Goal: Information Seeking & Learning: Check status

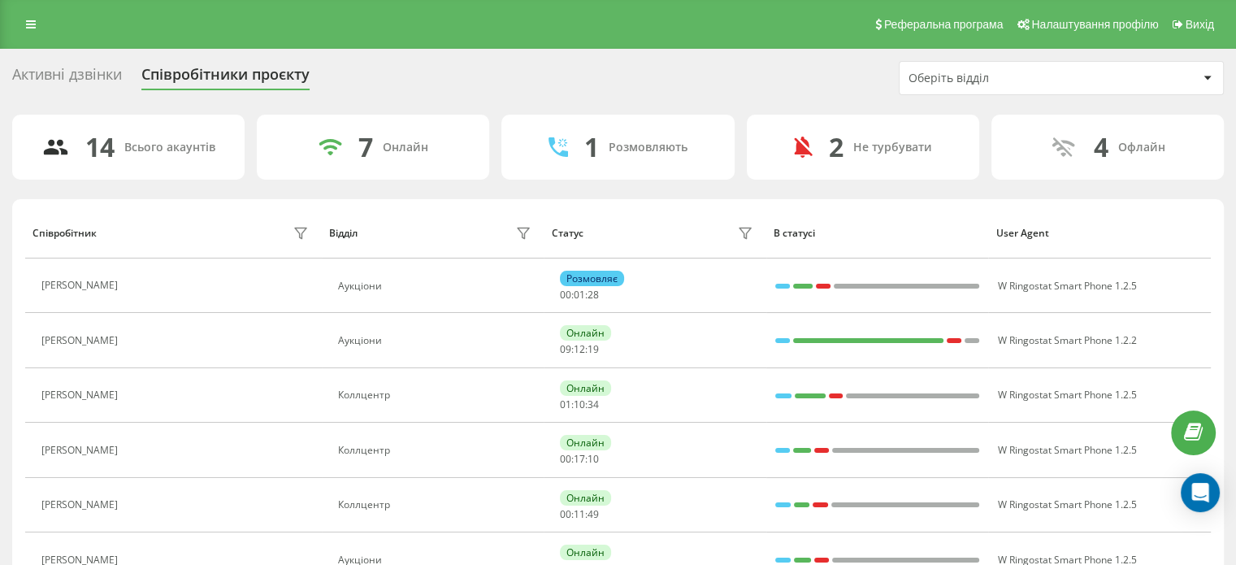
click at [569, 237] on div "Статус" at bounding box center [568, 232] width 32 height 11
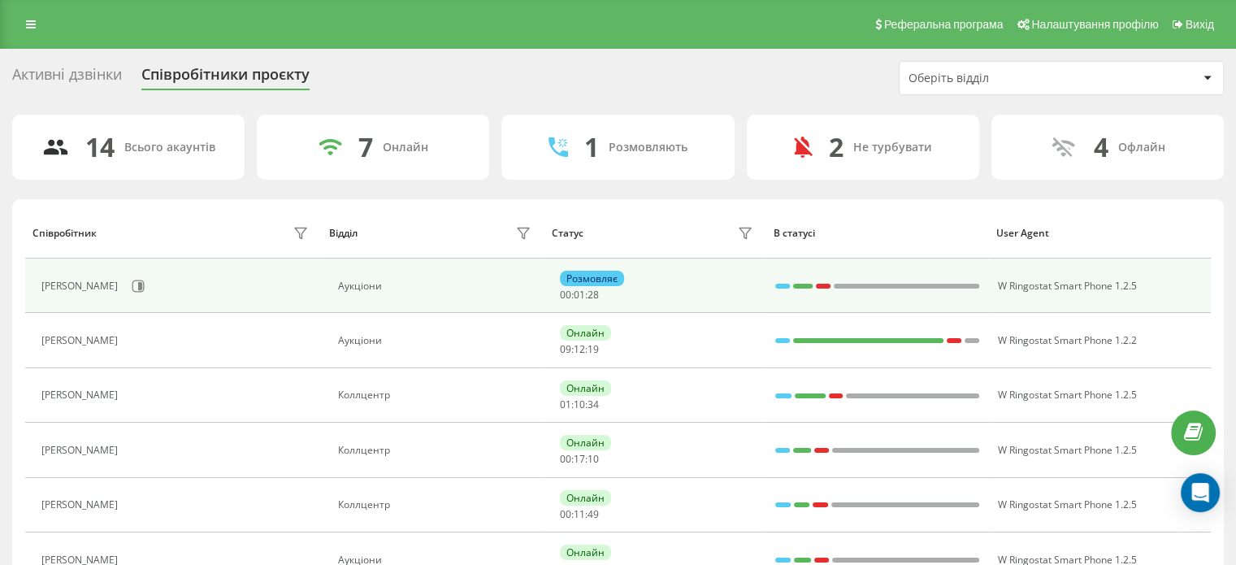
click at [586, 258] on td "Розмовляє 00 : 01 : 28" at bounding box center [654, 285] width 223 height 54
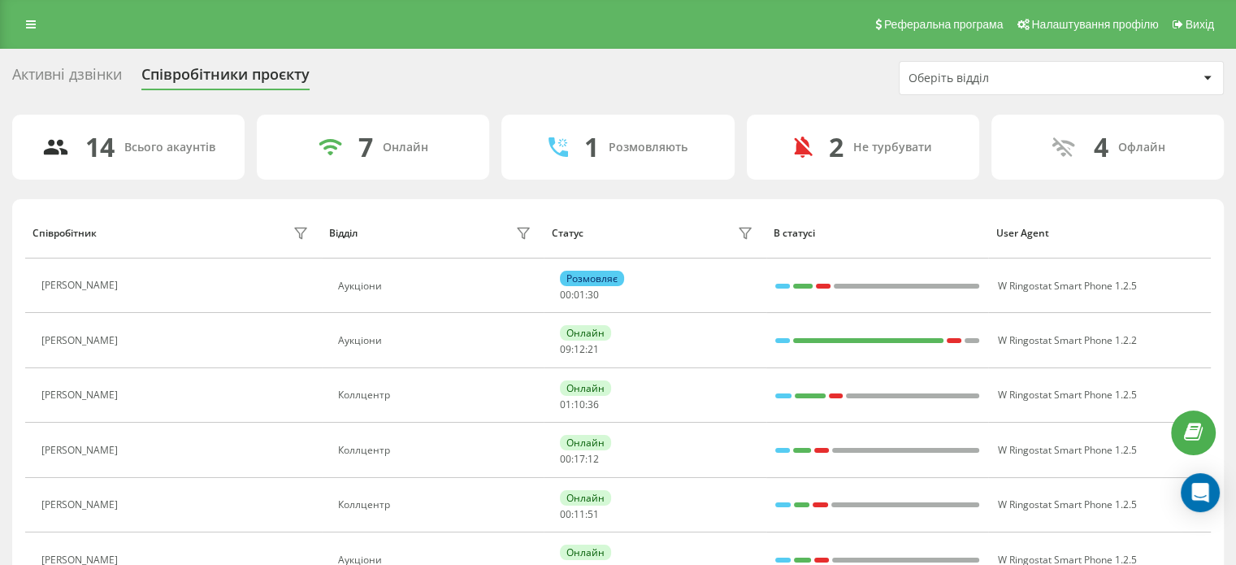
click at [210, 73] on div "Співробітники проєкту" at bounding box center [225, 78] width 168 height 25
click at [1063, 89] on div "Оберіть відділ" at bounding box center [1060, 78] width 323 height 32
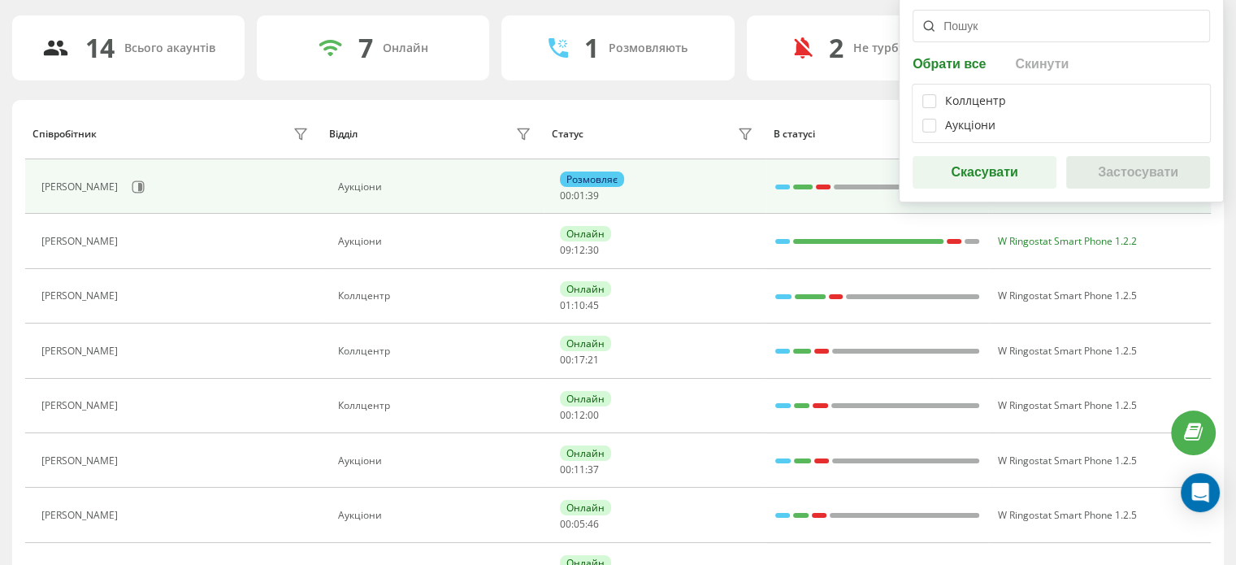
scroll to position [81, 0]
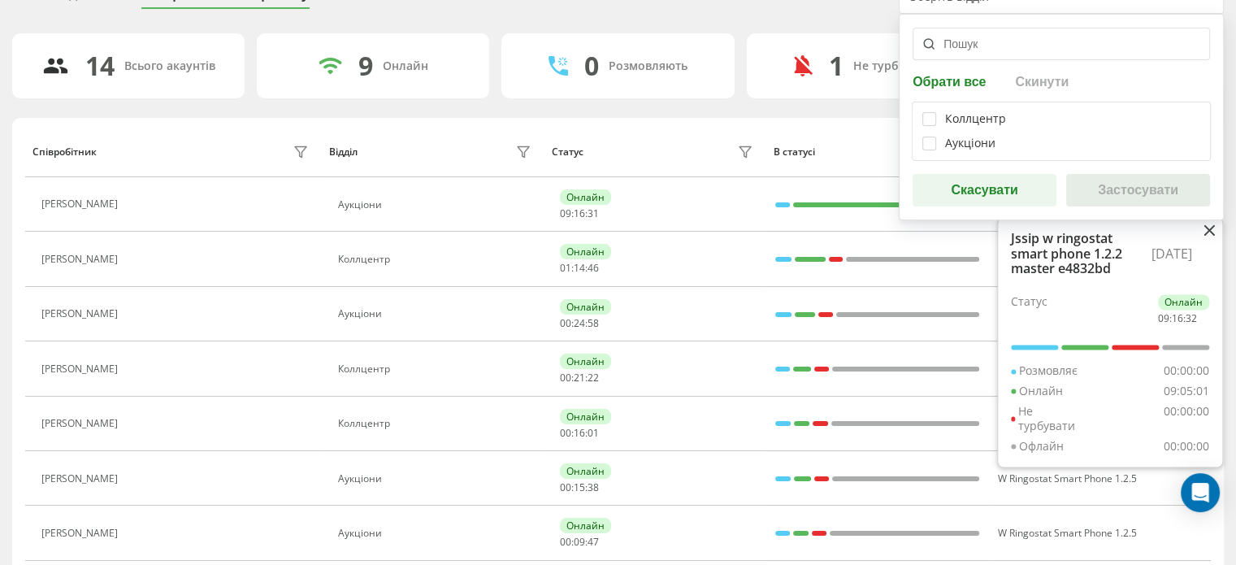
click at [918, 144] on div "Коллцентр Аукціони" at bounding box center [1060, 131] width 299 height 59
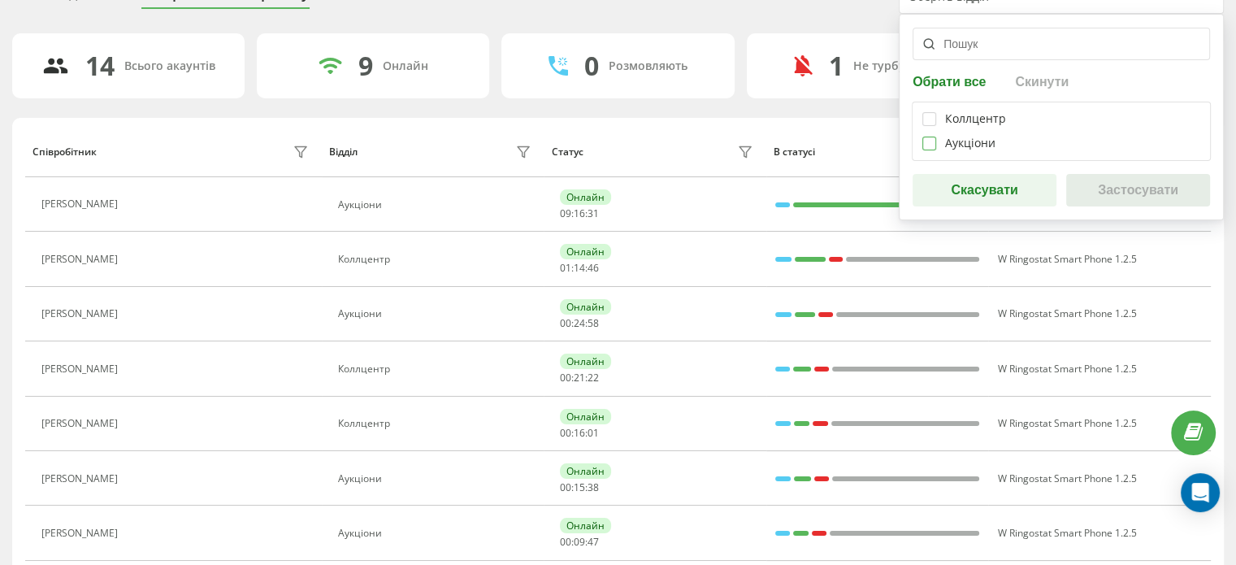
click at [923, 136] on label at bounding box center [929, 136] width 14 height 0
checkbox input "true"
click at [1089, 184] on button "Застосувати" at bounding box center [1138, 190] width 144 height 32
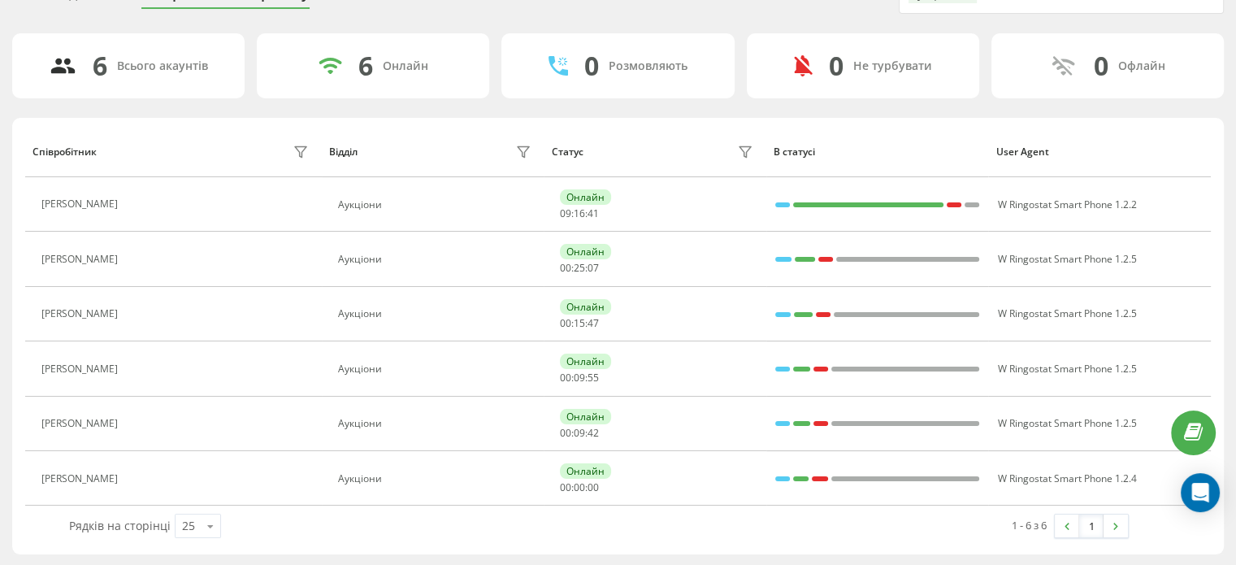
drag, startPoint x: 478, startPoint y: 113, endPoint x: 435, endPoint y: 116, distance: 43.2
click at [478, 113] on div "6 Всього акаунтів 6 Онлайн 0 Розмовляють 0 Не турбувати 0 [PERSON_NAME] Відділ …" at bounding box center [617, 293] width 1211 height 521
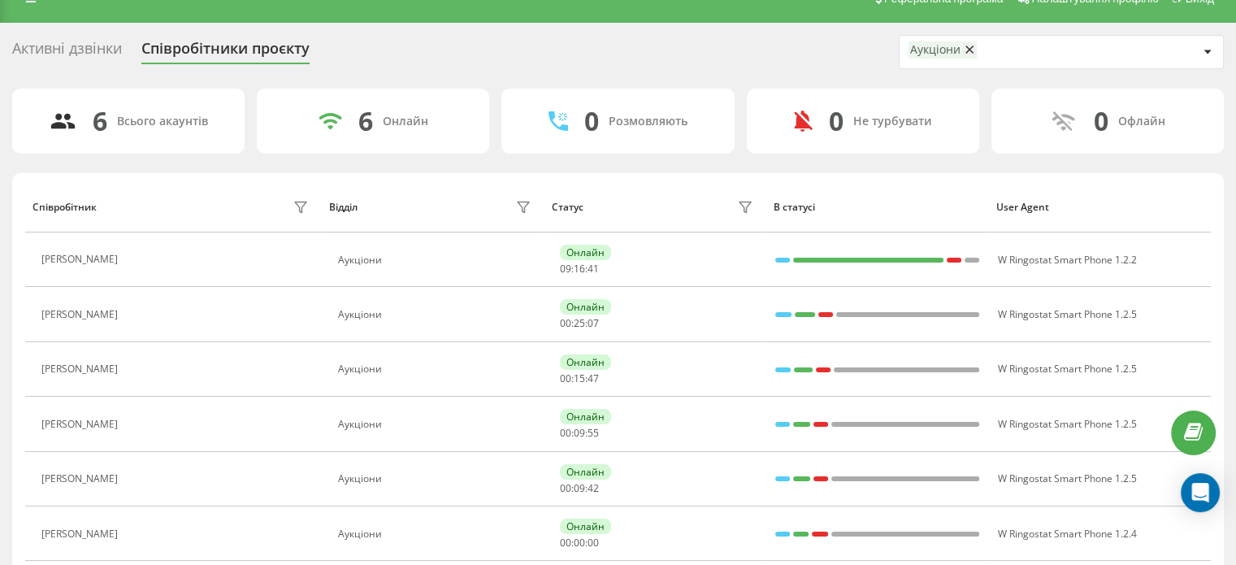
scroll to position [0, 0]
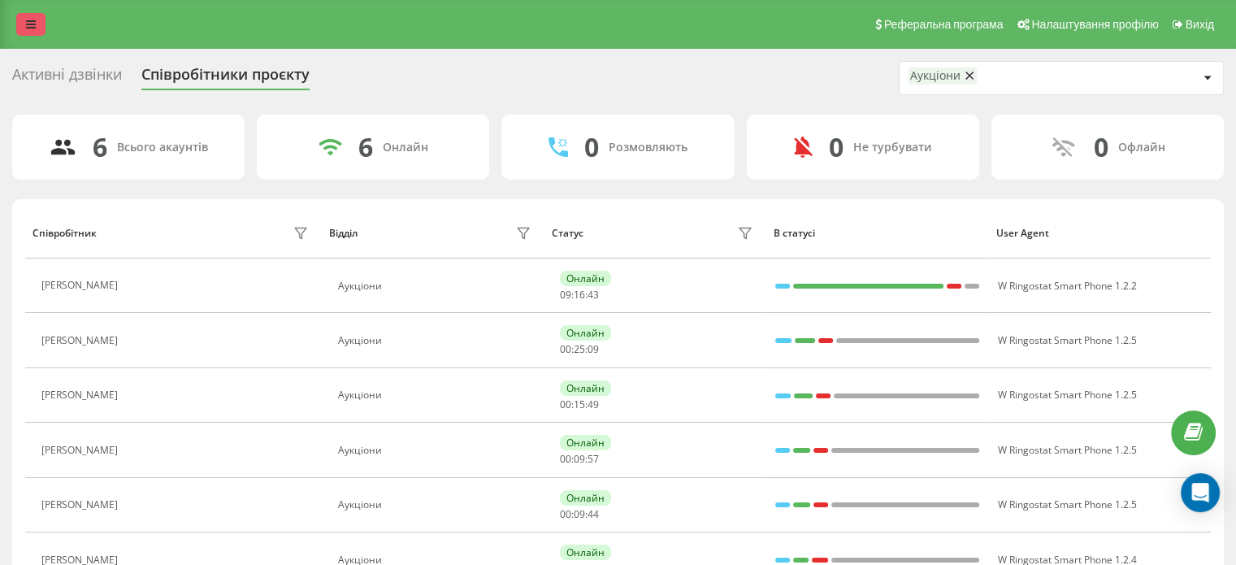
click at [33, 23] on icon at bounding box center [31, 24] width 10 height 11
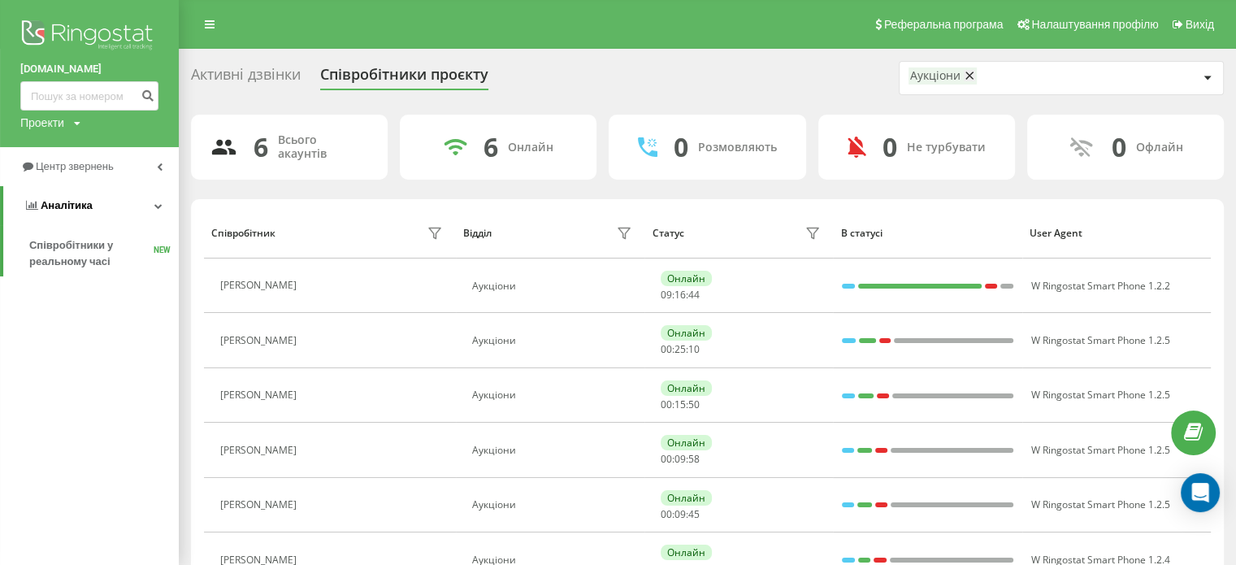
click at [135, 215] on link "Аналiтика" at bounding box center [90, 205] width 175 height 39
click at [143, 211] on link "Аналiтика" at bounding box center [89, 205] width 179 height 39
click at [158, 171] on link "Центр звернень" at bounding box center [89, 166] width 179 height 39
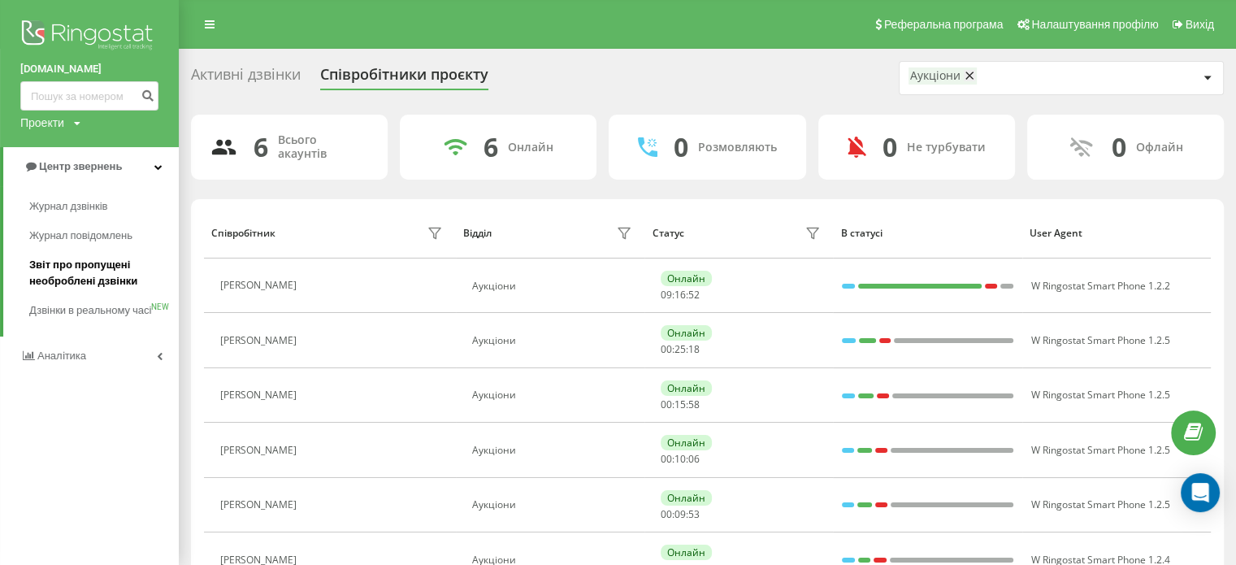
click at [120, 259] on span "Звіт про пропущені необроблені дзвінки" at bounding box center [99, 273] width 141 height 32
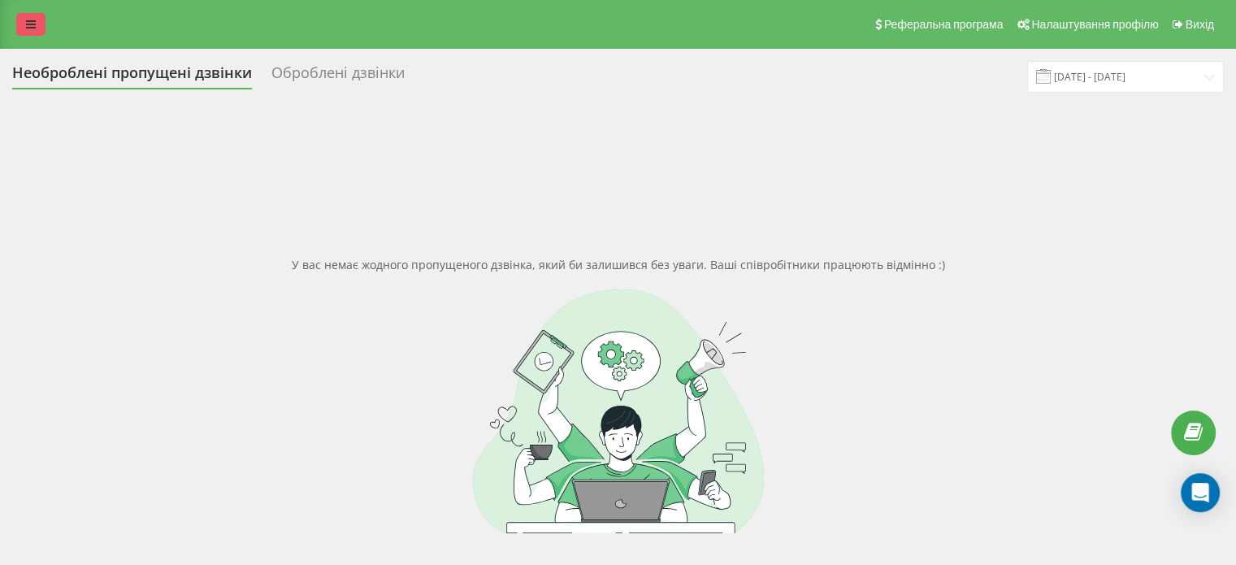
click at [32, 33] on link at bounding box center [30, 24] width 29 height 23
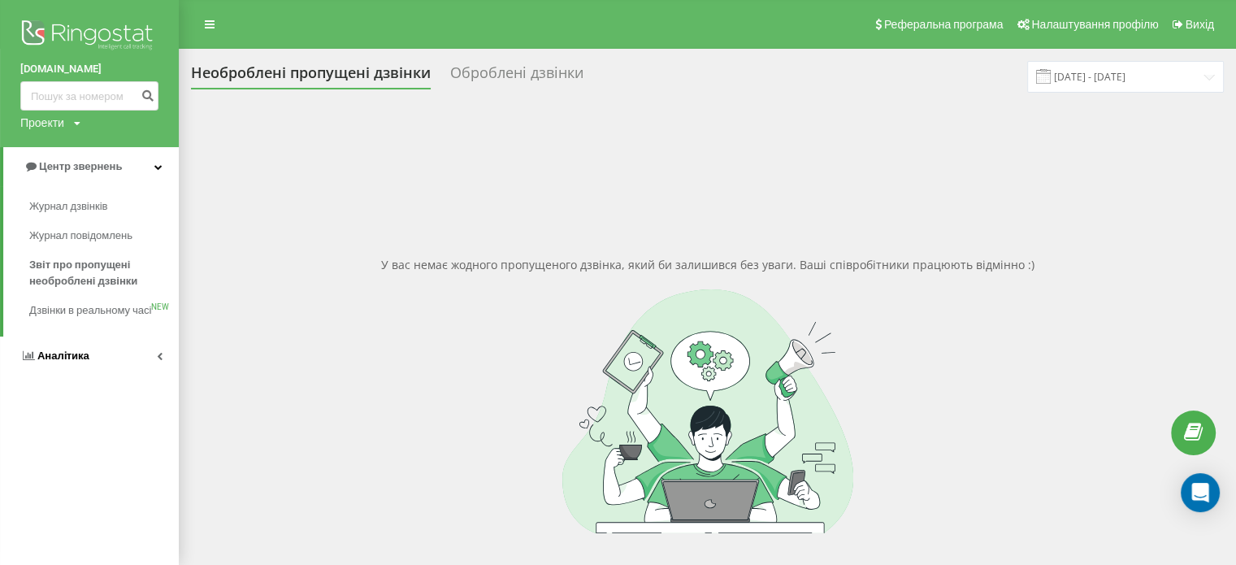
click at [119, 372] on link "Аналiтика" at bounding box center [89, 355] width 179 height 39
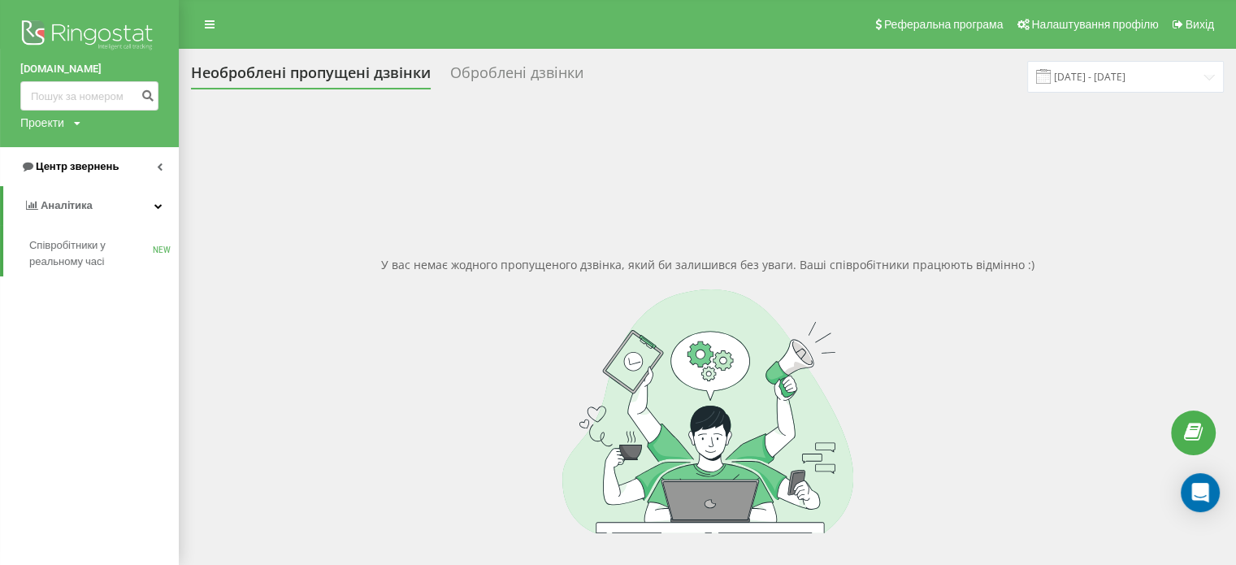
click at [149, 179] on link "Центр звернень" at bounding box center [89, 166] width 179 height 39
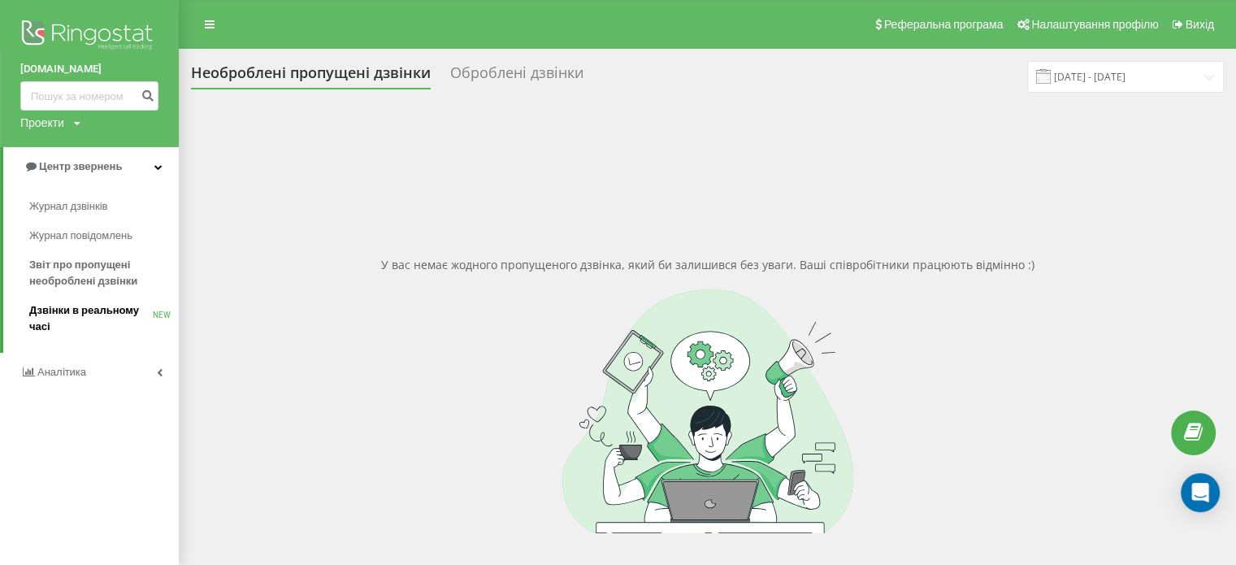
click at [137, 320] on span "Дзвінки в реальному часі" at bounding box center [90, 318] width 123 height 32
